Goal: Task Accomplishment & Management: Manage account settings

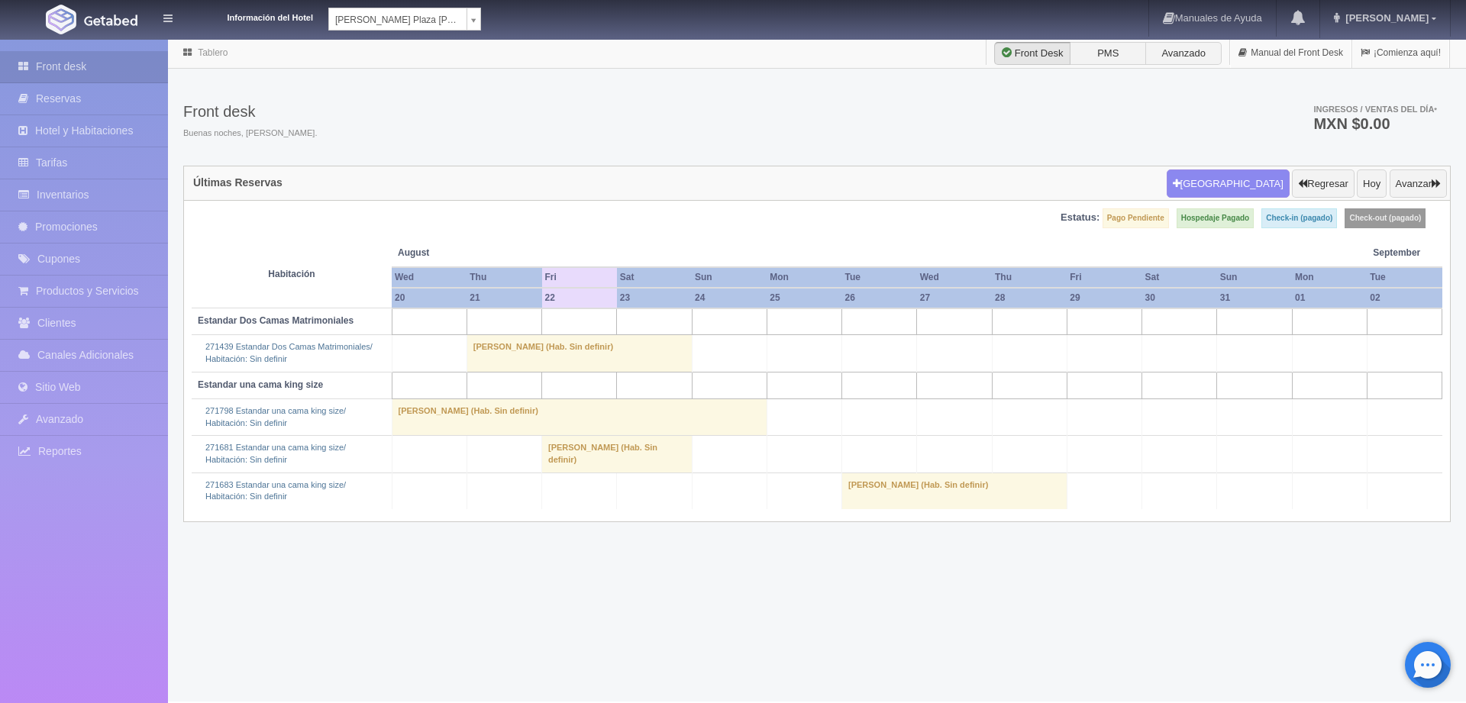
click at [474, 38] on body "Información del Hotel Aranzazú Plaza Kristal Aranzazú Plaza Kristal ZenHarmony …" at bounding box center [733, 369] width 1466 height 663
select select "389"
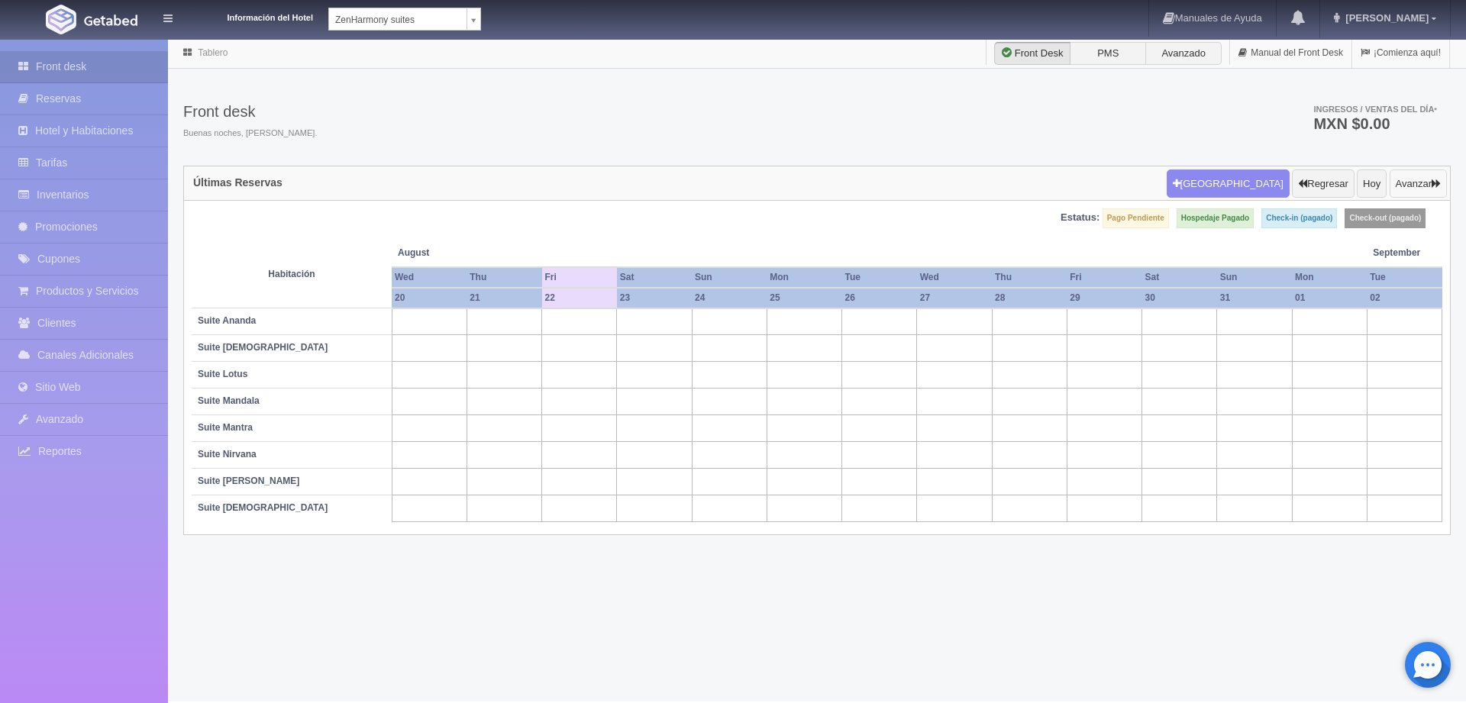
click at [1411, 184] on button "Avanzar" at bounding box center [1417, 183] width 57 height 29
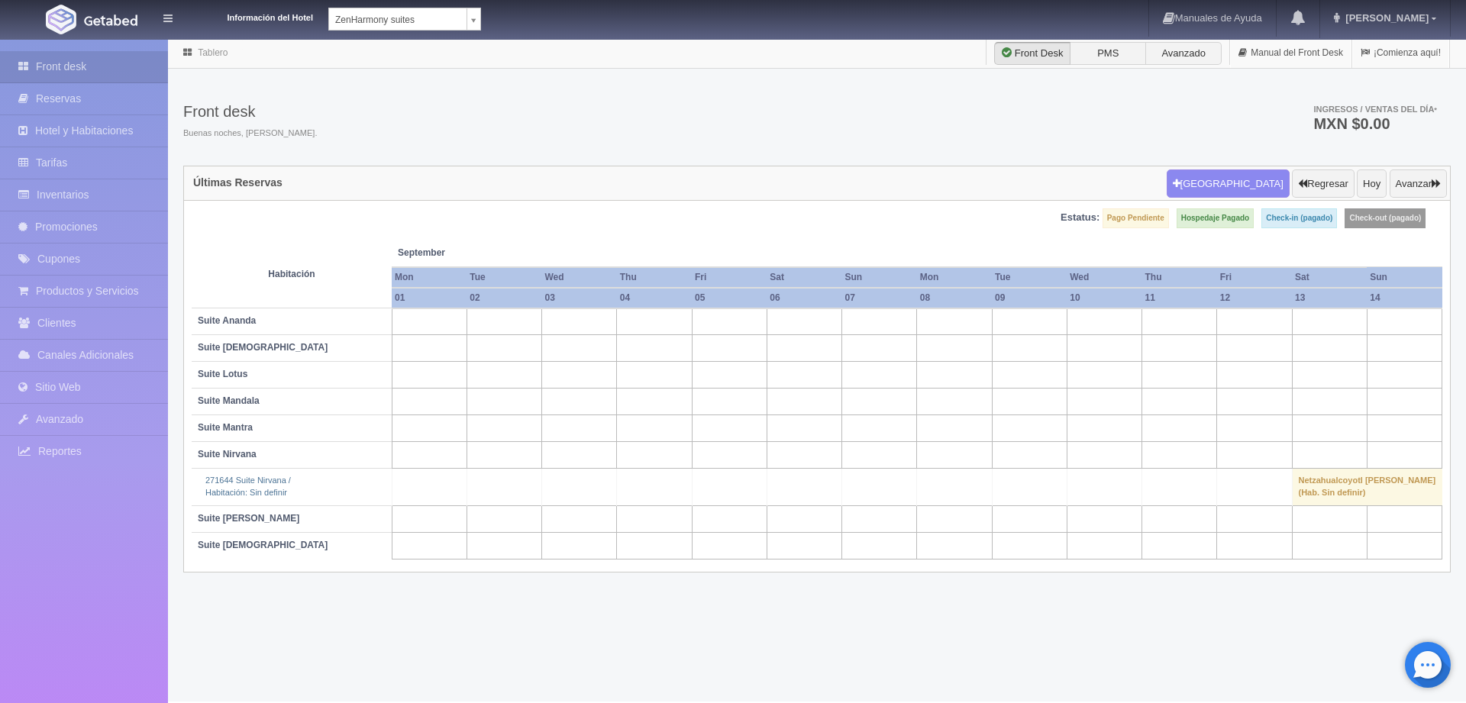
click at [1342, 472] on td "Netzahualcoyotl Miranda Vergara (Hab. Sin definir)" at bounding box center [1367, 487] width 150 height 37
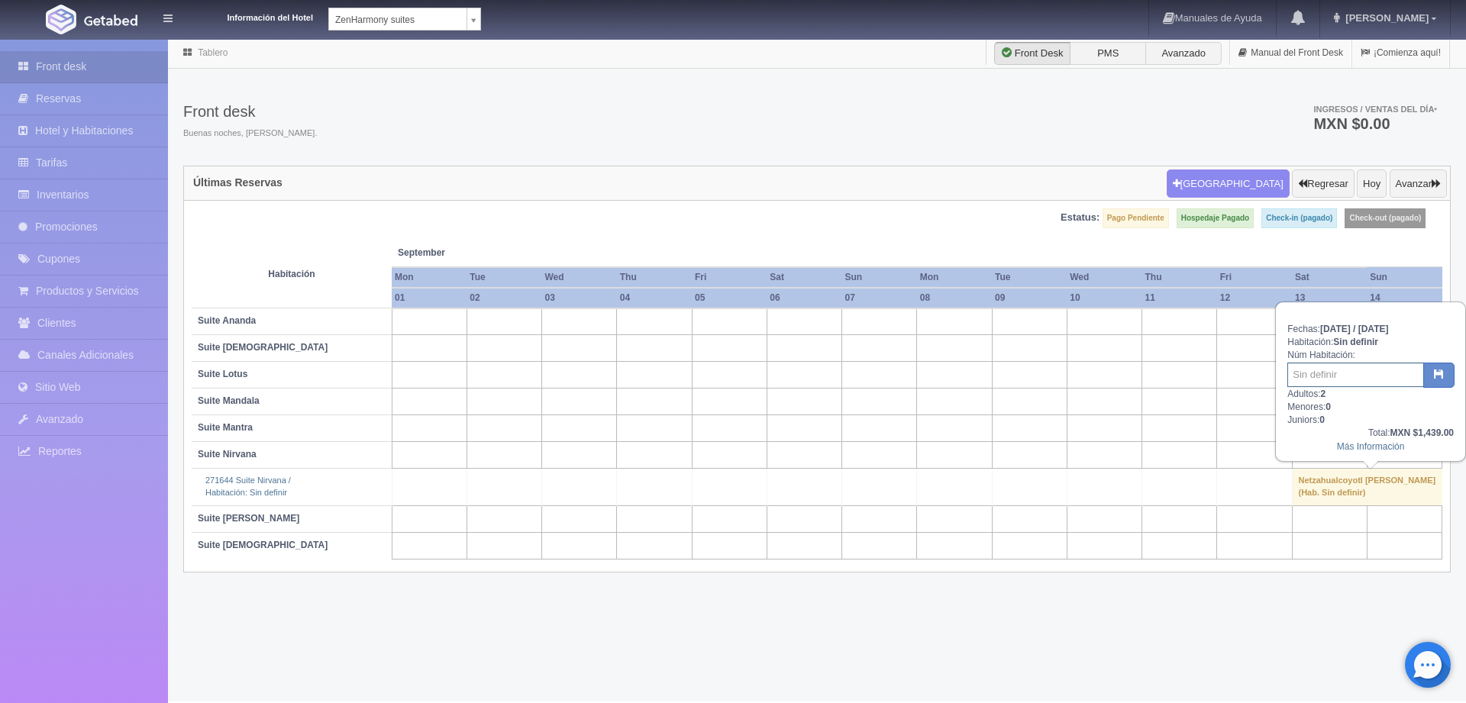
click at [1395, 369] on input "text" at bounding box center [1355, 375] width 137 height 24
click at [1336, 375] on input "text" at bounding box center [1355, 375] width 137 height 24
type input "3215"
click at [1433, 374] on icon "button" at bounding box center [1438, 374] width 10 height 10
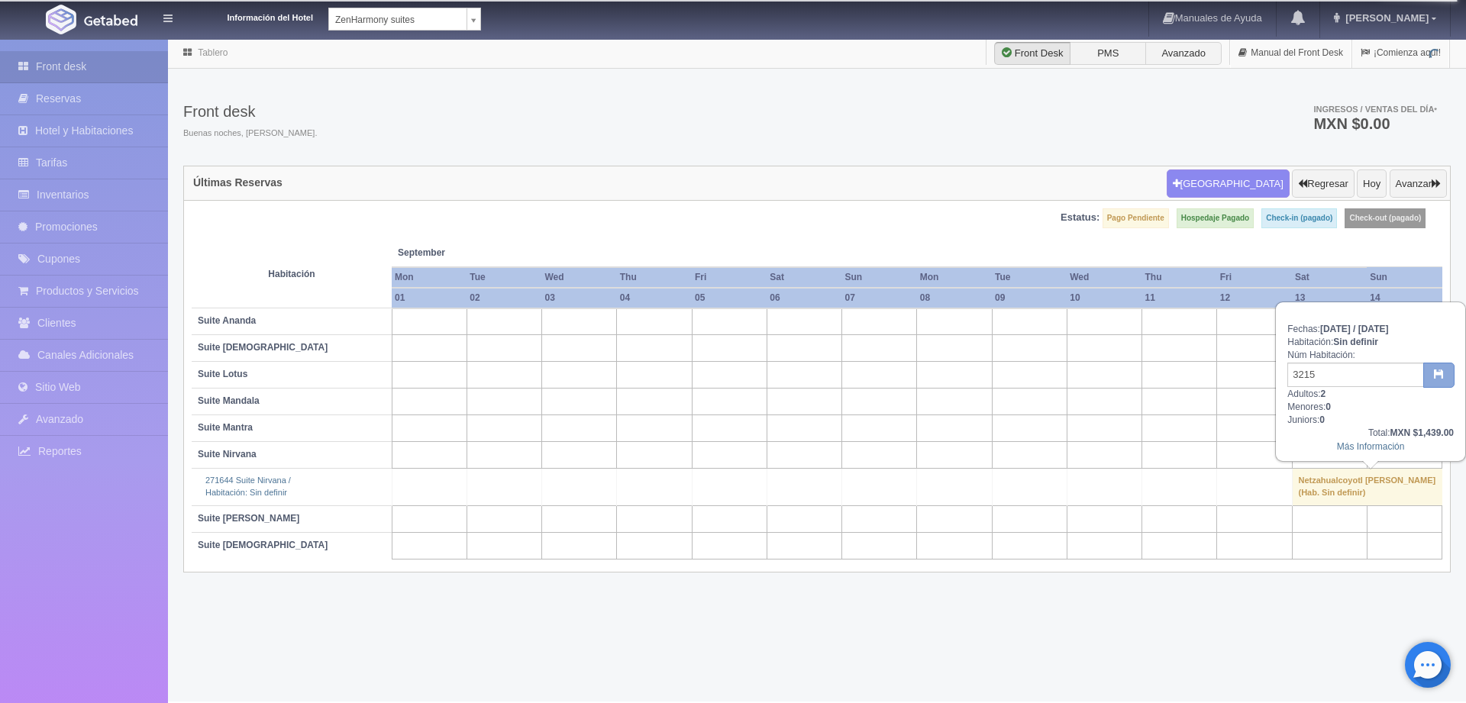
click at [1439, 379] on button "button" at bounding box center [1438, 376] width 31 height 26
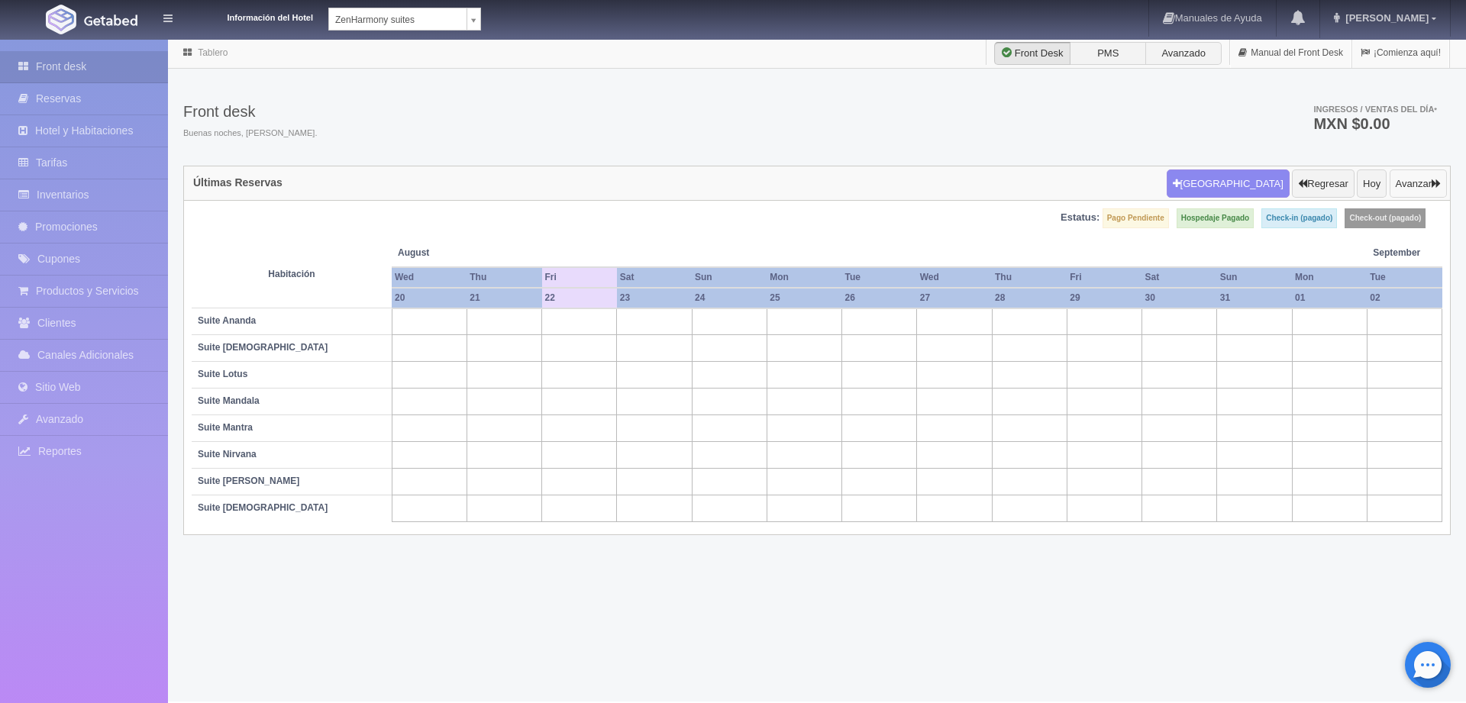
click at [1408, 179] on button "Avanzar" at bounding box center [1417, 183] width 57 height 29
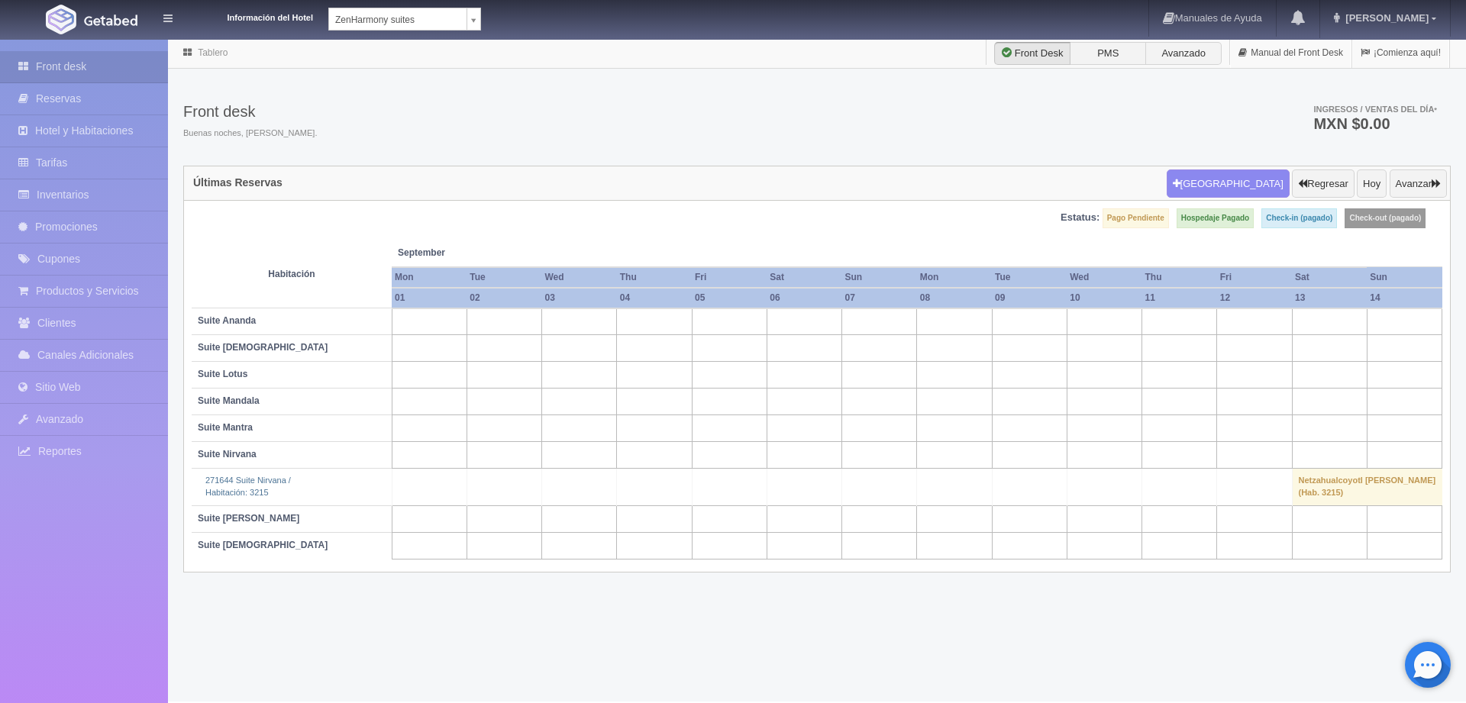
click at [1350, 475] on td "Netzahualcoyotl [PERSON_NAME] (Hab. 3215)" at bounding box center [1367, 487] width 150 height 37
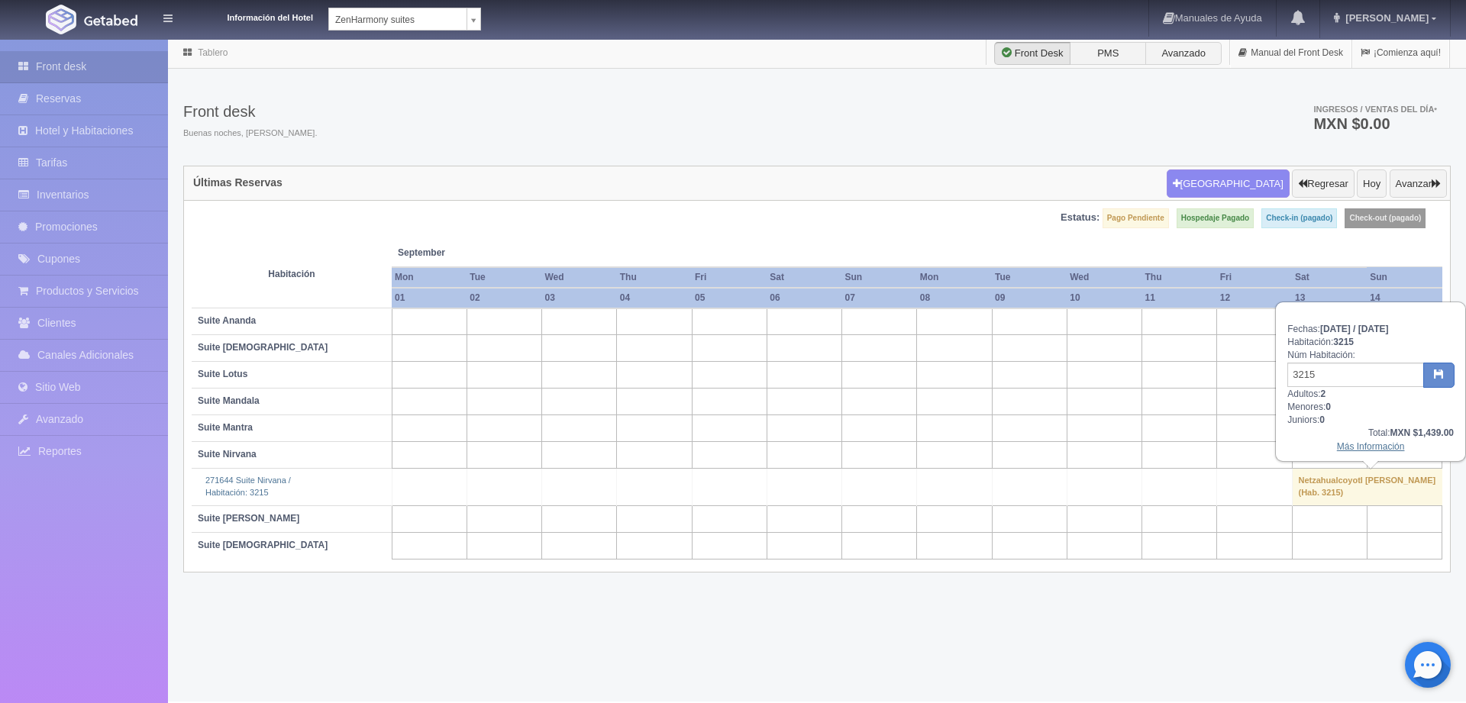
click at [1376, 442] on link "Más Información" at bounding box center [1371, 446] width 68 height 11
click at [257, 489] on div "271644 Suite Nirvana / Habitación: 3215" at bounding box center [292, 487] width 188 height 24
click at [253, 480] on link "271644 Suite Nirvana / Habitación: 3215" at bounding box center [247, 486] width 85 height 21
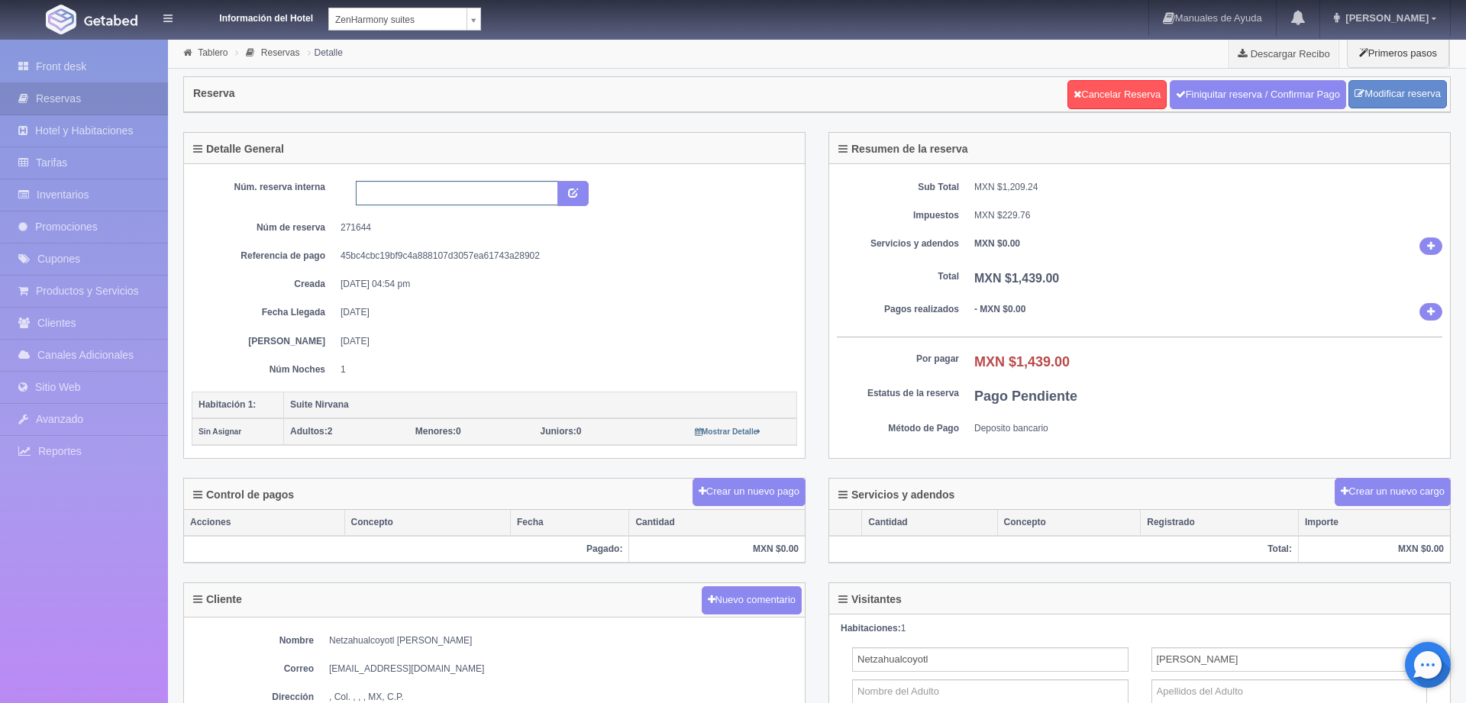
click at [393, 184] on input "text" at bounding box center [457, 193] width 202 height 24
type input "3"
type input "3215"
click at [572, 202] on button "submit" at bounding box center [572, 194] width 31 height 26
click at [1273, 86] on link "Finiquitar reserva / Confirmar Pago" at bounding box center [1257, 94] width 176 height 29
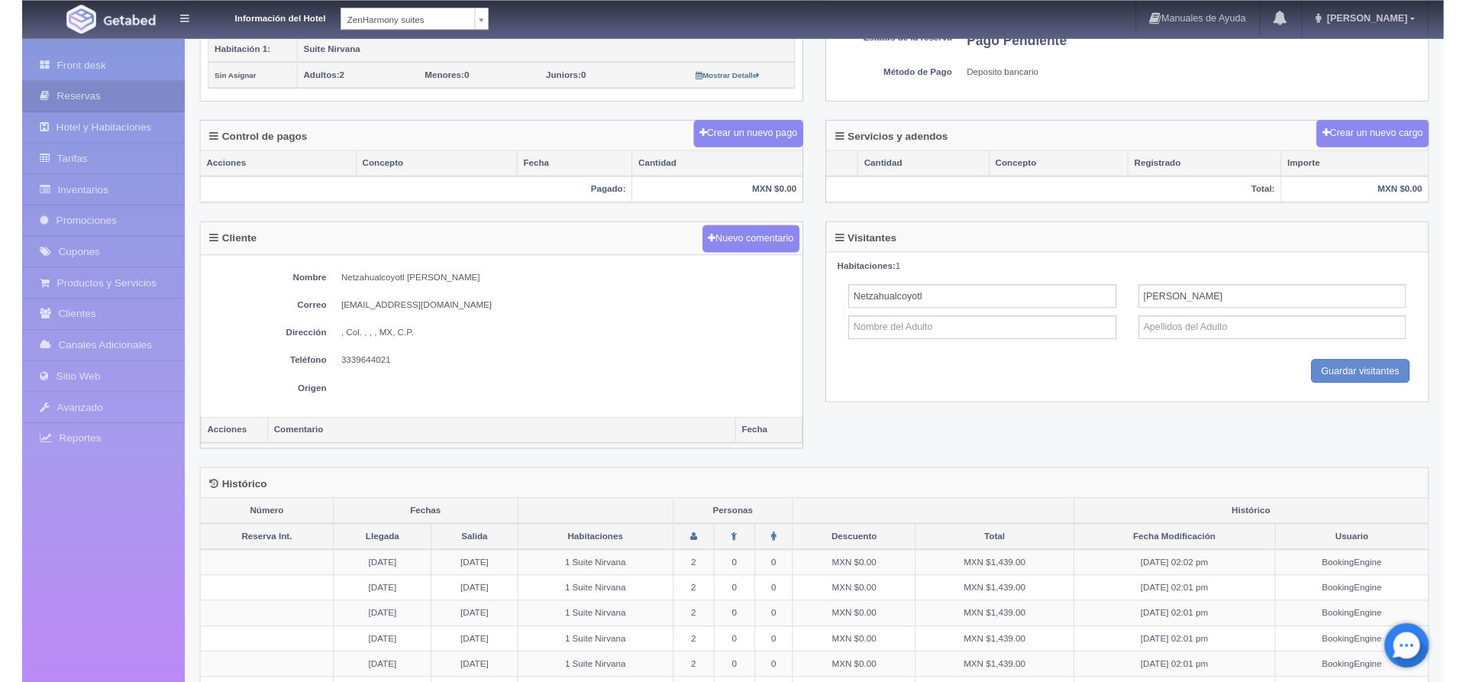
scroll to position [395, 0]
